Goal: Task Accomplishment & Management: Complete application form

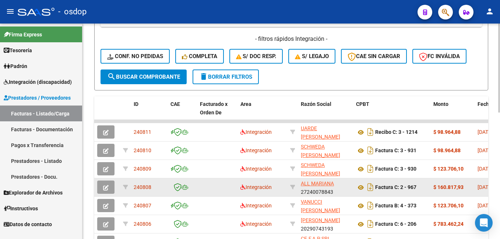
scroll to position [184, 0]
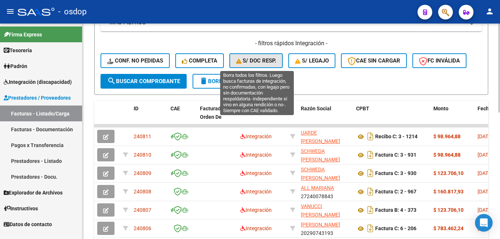
click at [248, 60] on span "S/ Doc Resp." at bounding box center [256, 60] width 40 height 7
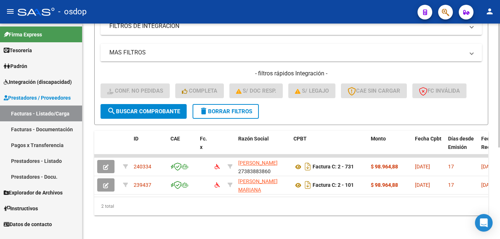
scroll to position [160, 0]
click at [205, 107] on mat-icon "delete" at bounding box center [203, 111] width 9 height 9
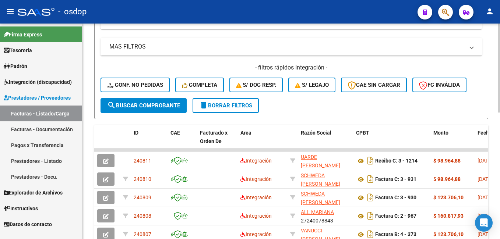
click at [154, 50] on mat-panel-title "MAS FILTROS" at bounding box center [286, 47] width 355 height 8
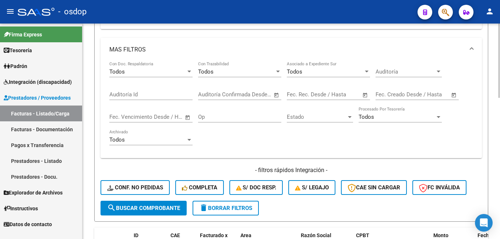
click at [154, 50] on mat-panel-title "MAS FILTROS" at bounding box center [286, 50] width 355 height 8
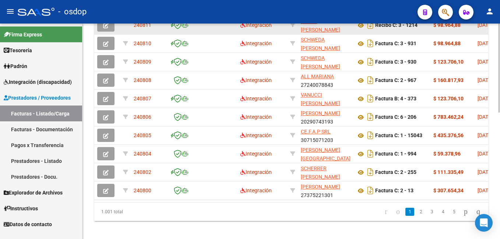
scroll to position [307, 0]
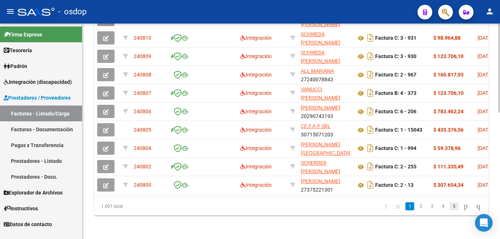
click at [449, 205] on link "5" at bounding box center [453, 206] width 9 height 8
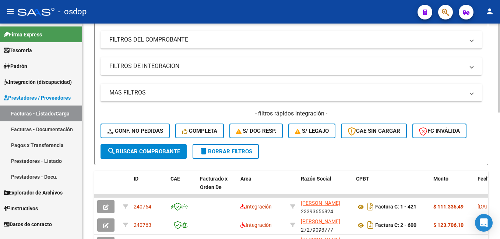
scroll to position [13, 0]
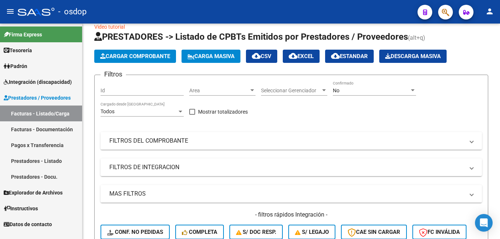
click at [441, 11] on button "button" at bounding box center [445, 12] width 15 height 15
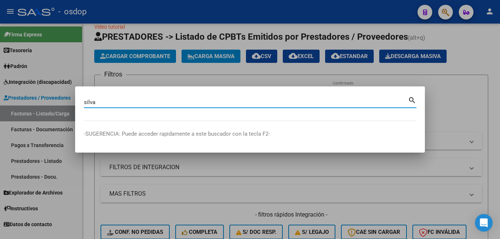
type input "silva"
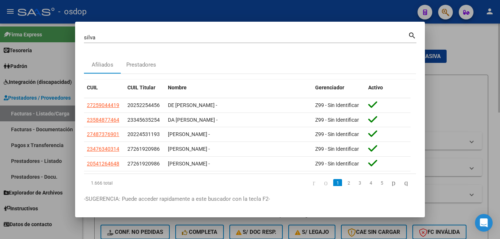
drag, startPoint x: 378, startPoint y: 12, endPoint x: 442, endPoint y: 193, distance: 192.0
click at [442, 193] on div at bounding box center [250, 119] width 500 height 239
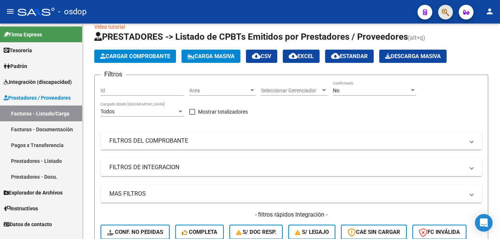
click at [446, 7] on span "button" at bounding box center [445, 12] width 7 height 15
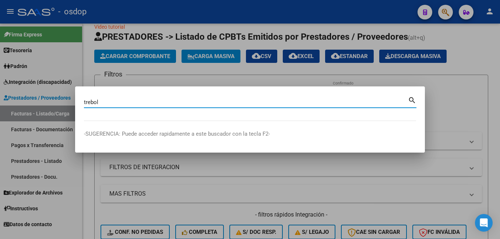
type input "trebol"
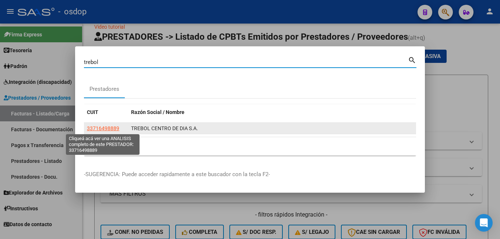
click at [112, 125] on span "33716498889" at bounding box center [103, 128] width 32 height 6
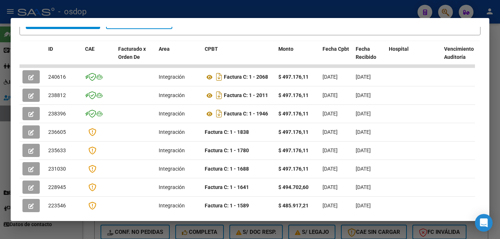
scroll to position [121, 0]
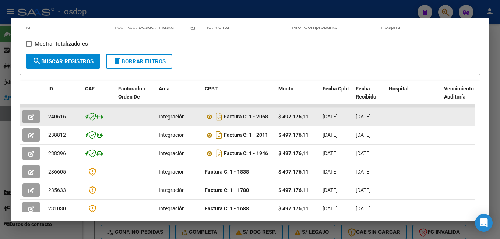
click at [30, 120] on icon "button" at bounding box center [31, 117] width 6 height 6
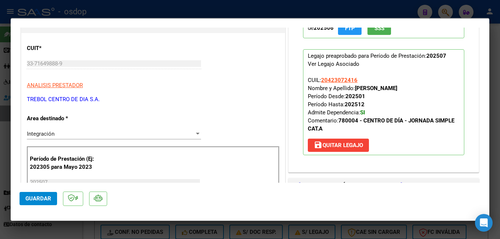
scroll to position [110, 0]
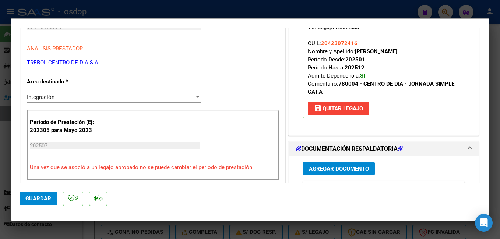
click at [246, 6] on div at bounding box center [250, 119] width 500 height 239
type input "$ 0,00"
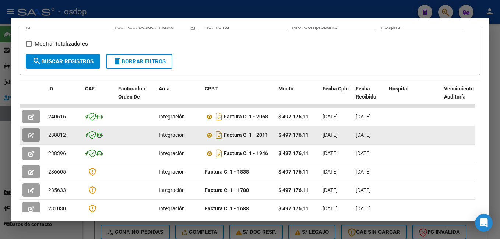
click at [32, 138] on icon "button" at bounding box center [31, 136] width 6 height 6
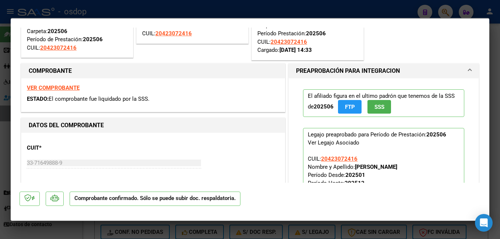
scroll to position [74, 0]
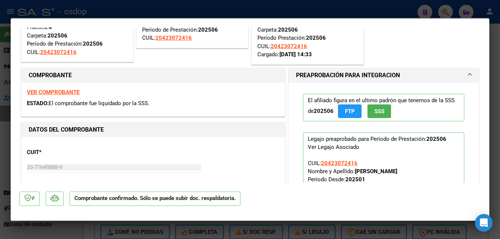
click at [260, 10] on div at bounding box center [250, 119] width 500 height 239
type input "$ 0,00"
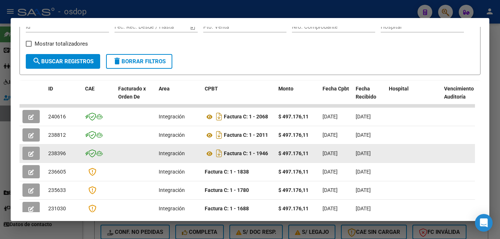
click at [35, 158] on button "button" at bounding box center [30, 153] width 17 height 13
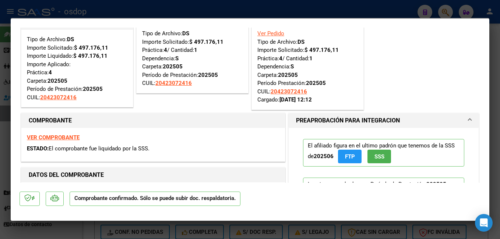
scroll to position [0, 0]
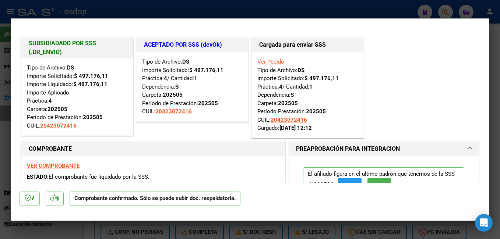
click at [212, 4] on div at bounding box center [250, 119] width 500 height 239
type input "$ 0,00"
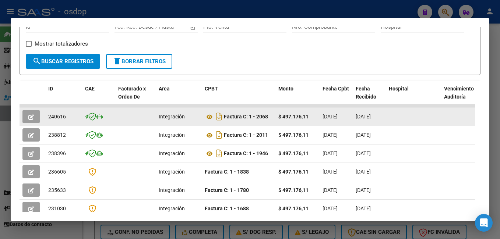
click at [31, 118] on icon "button" at bounding box center [31, 117] width 6 height 6
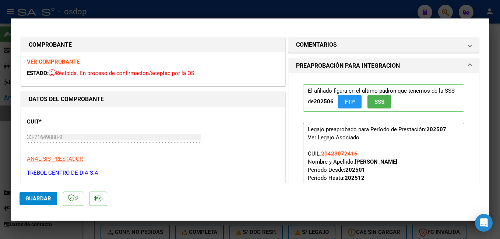
drag, startPoint x: 489, startPoint y: 56, endPoint x: 488, endPoint y: 25, distance: 31.0
click at [488, 25] on div "trebol Buscar (apellido, dni, cuil, nro traspaso, cuit, obra social) search Pre…" at bounding box center [250, 119] width 500 height 239
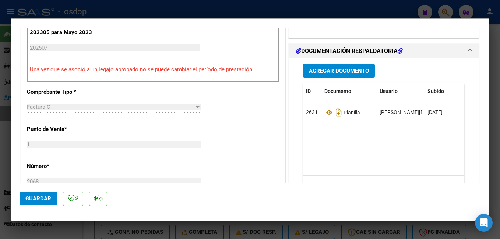
scroll to position [221, 0]
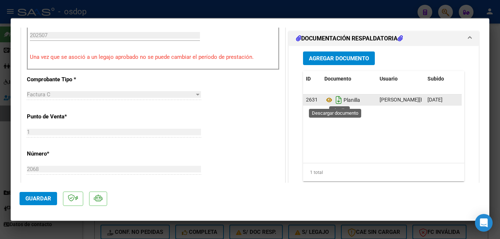
click at [334, 101] on icon "Descargar documento" at bounding box center [339, 100] width 10 height 12
click at [195, 13] on div at bounding box center [250, 119] width 500 height 239
type input "$ 0,00"
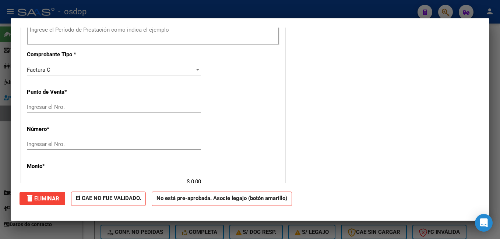
scroll to position [0, 0]
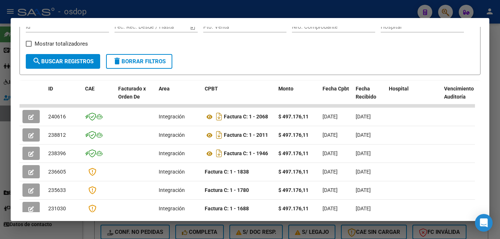
click at [371, 11] on div at bounding box center [250, 119] width 500 height 239
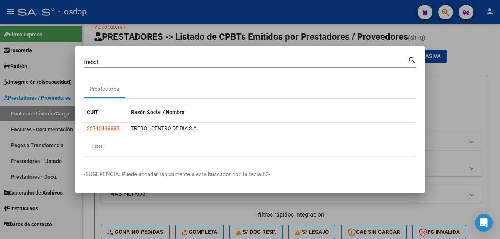
click at [353, 36] on div at bounding box center [250, 119] width 500 height 239
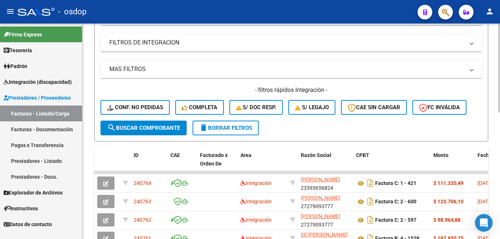
scroll to position [184, 0]
